Goal: Information Seeking & Learning: Learn about a topic

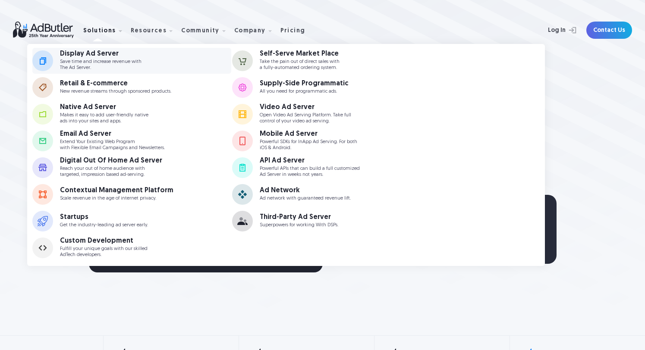
click at [94, 55] on div "Display Ad Server" at bounding box center [101, 53] width 82 height 7
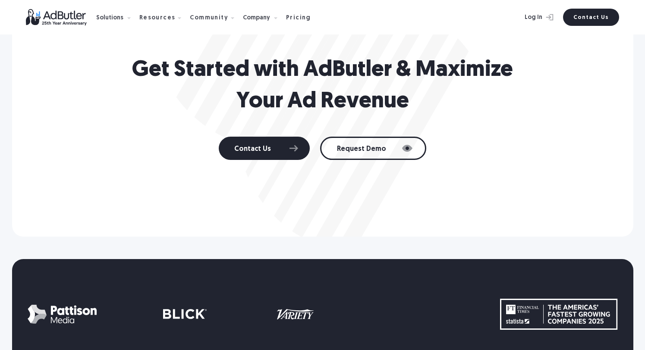
scroll to position [5178, 0]
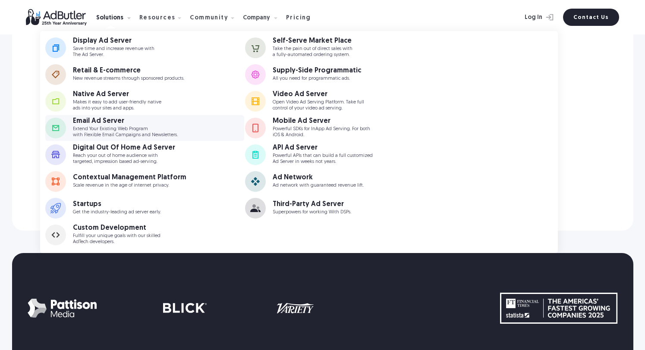
click at [110, 123] on div "Email Ad Server" at bounding box center [125, 121] width 105 height 7
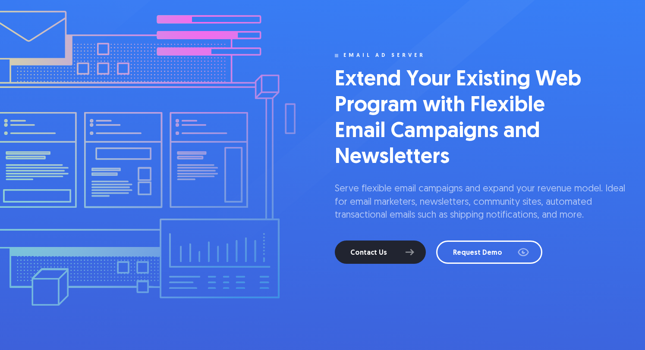
scroll to position [85, 0]
